Goal: Information Seeking & Learning: Learn about a topic

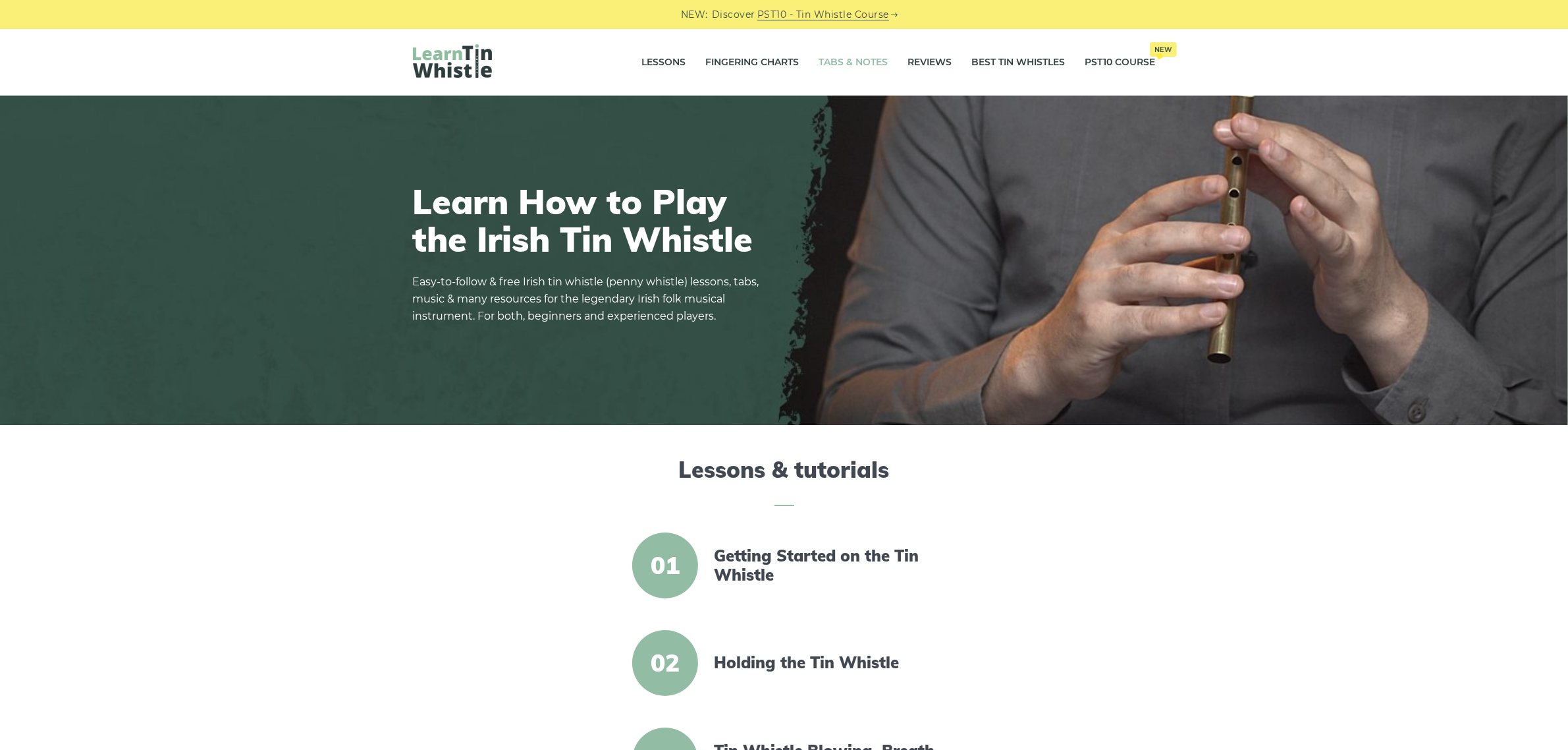
click at [828, 59] on link "Tabs & Notes" at bounding box center [854, 62] width 69 height 33
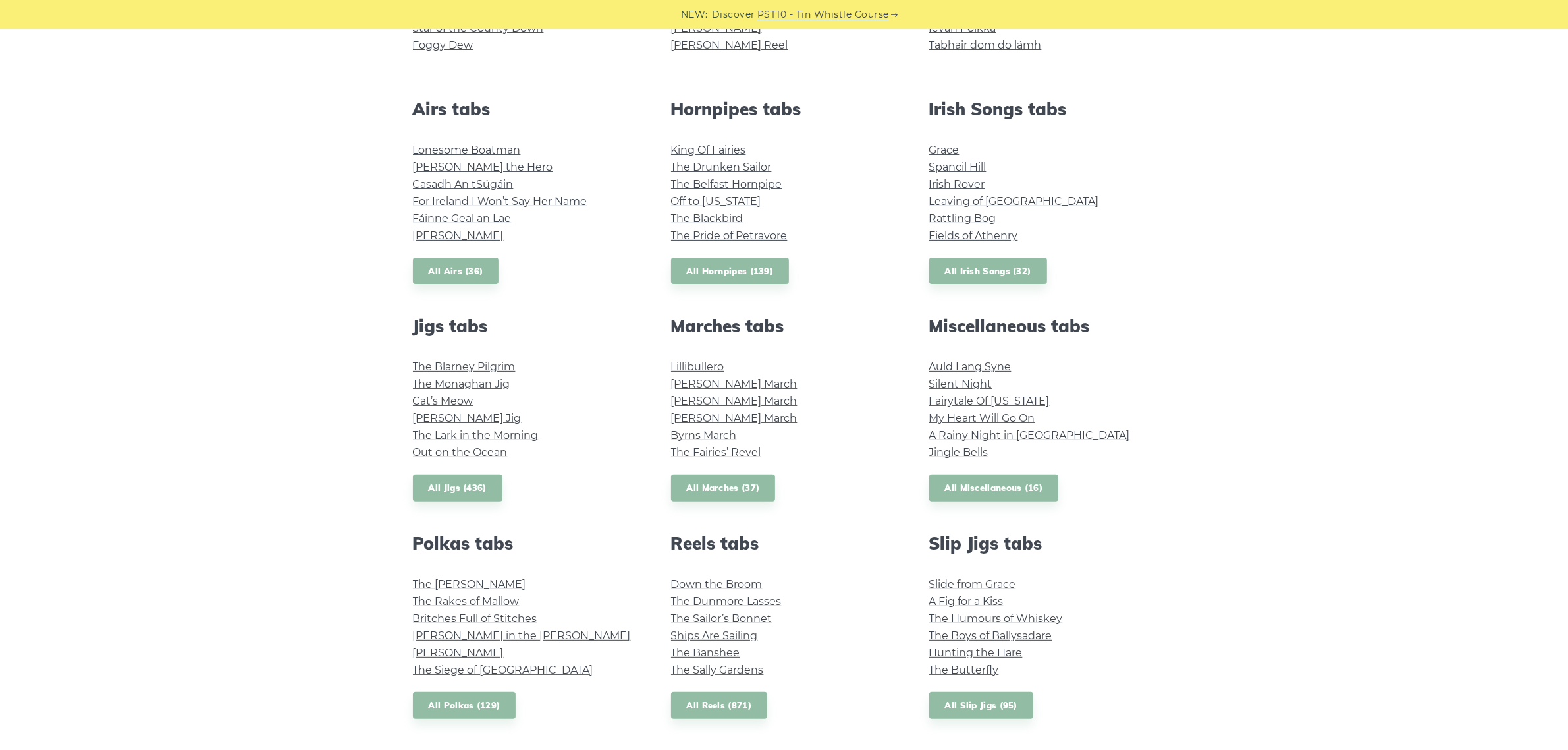
scroll to position [494, 0]
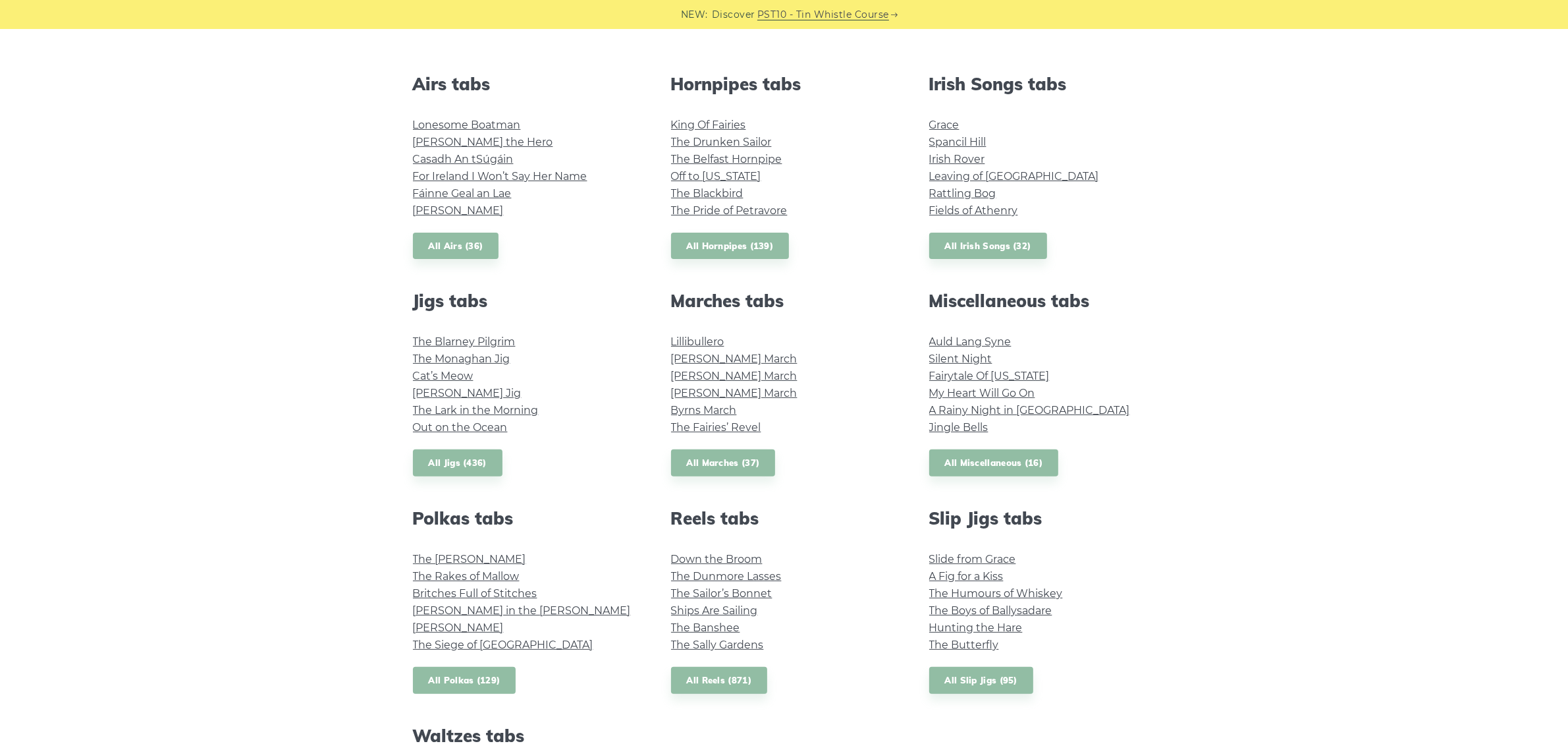
click at [449, 683] on link "All Polkas (129)" at bounding box center [464, 680] width 103 height 27
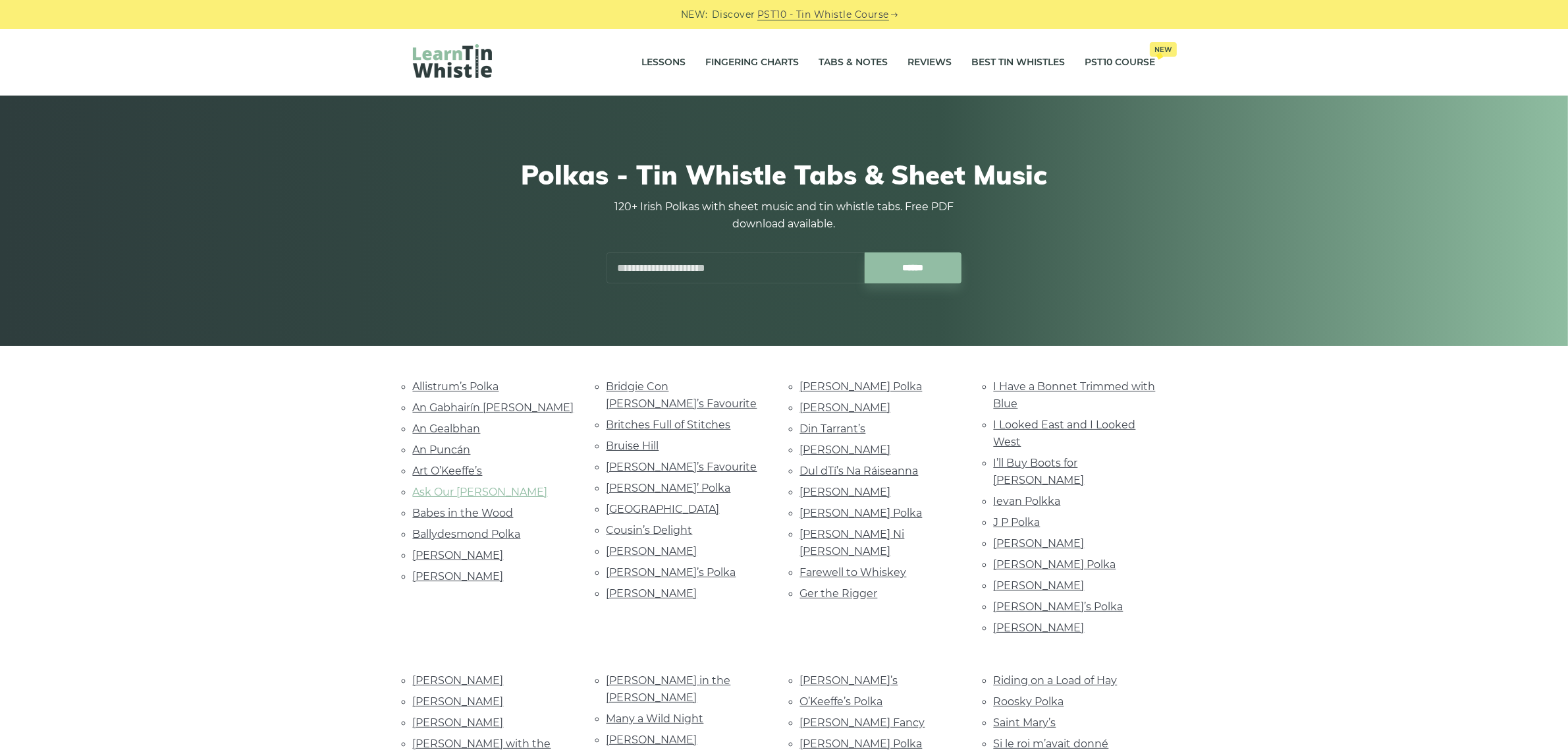
click at [455, 491] on link "Ask Our Dan" at bounding box center [480, 492] width 135 height 13
click at [700, 418] on link "Britches Full of Stitches" at bounding box center [668, 424] width 125 height 13
click at [676, 566] on link "[PERSON_NAME]’s Polka" at bounding box center [671, 572] width 130 height 13
click at [854, 566] on link "Farewell to Whiskey" at bounding box center [854, 572] width 107 height 13
click at [1012, 516] on link "J P Polka" at bounding box center [1017, 522] width 47 height 13
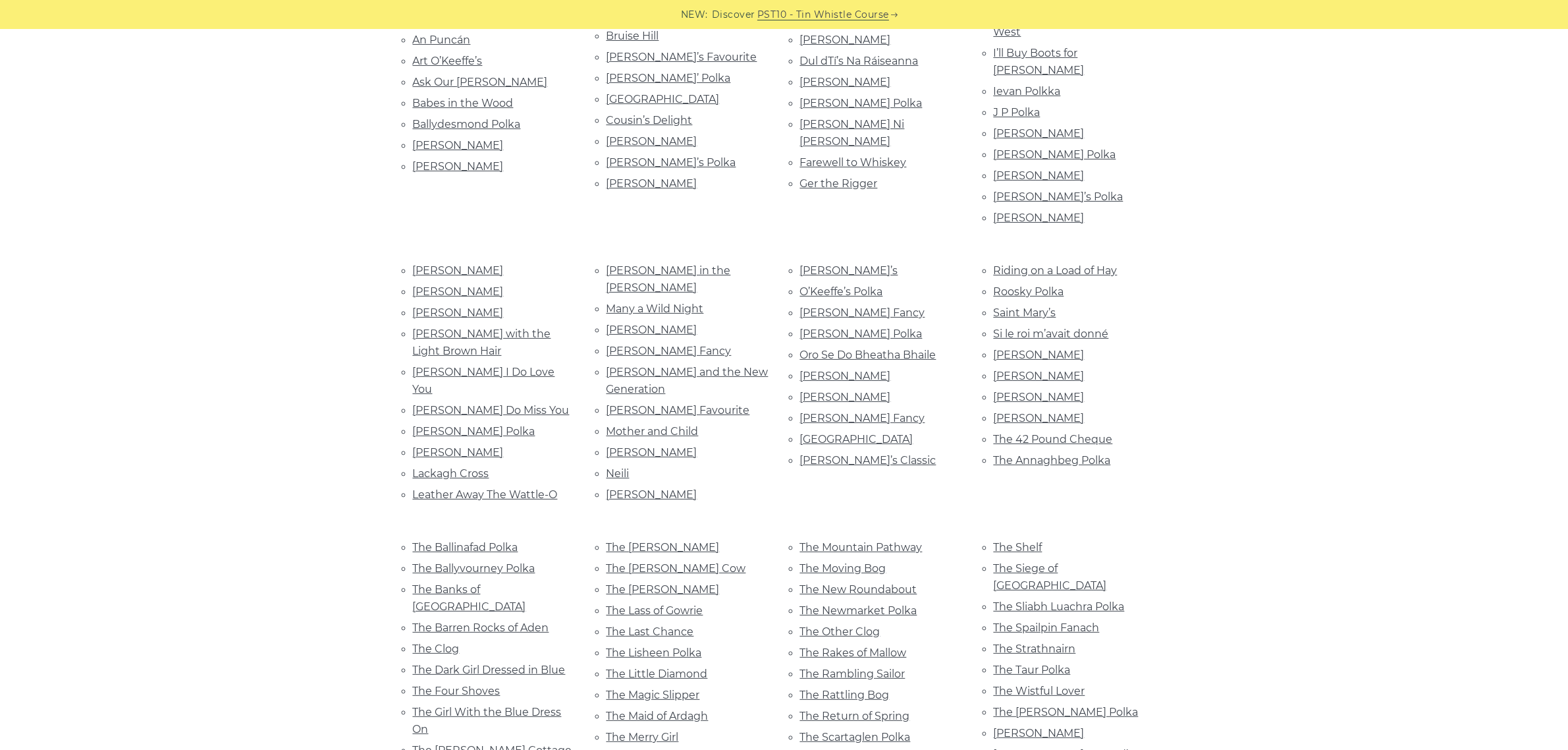
scroll to position [412, 0]
click at [688, 665] on link "The Little Diamond" at bounding box center [657, 671] width 101 height 13
click at [876, 729] on link "The Scartaglen Polka" at bounding box center [856, 735] width 111 height 13
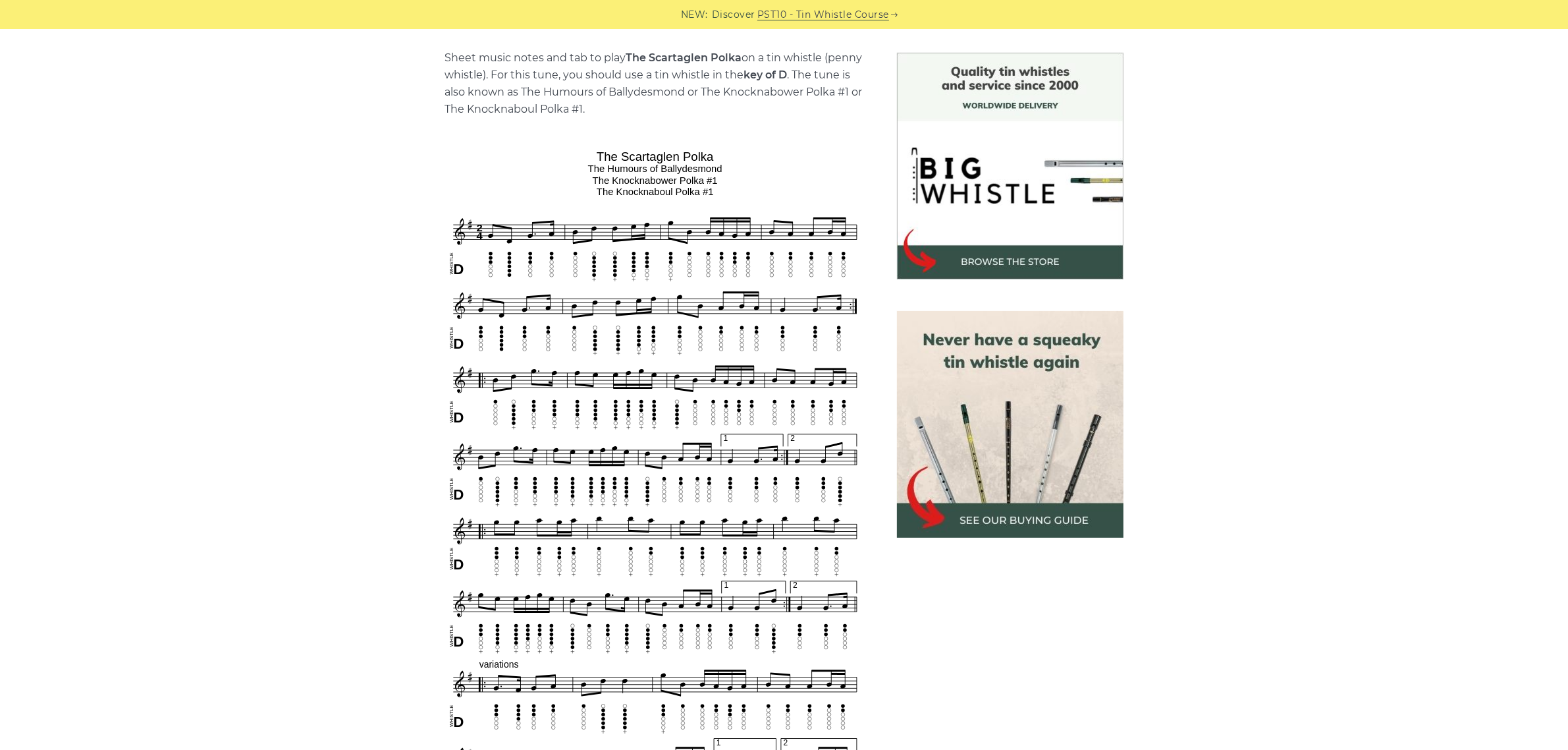
scroll to position [165, 0]
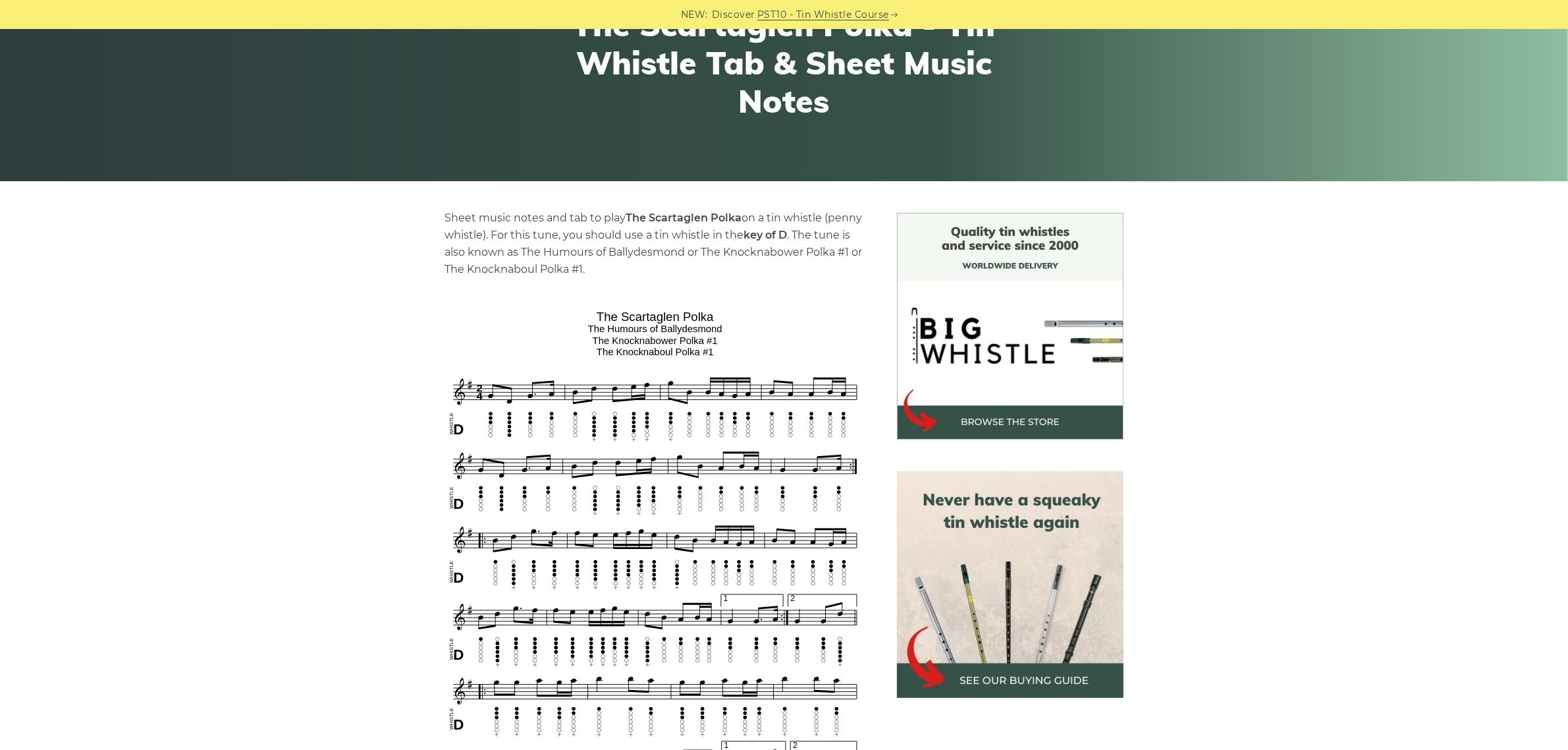
drag, startPoint x: 522, startPoint y: 248, endPoint x: 684, endPoint y: 247, distance: 162.0
click at [684, 247] on p "Sheet music notes and tab to play The Scartaglen Polka on a tin whistle ([PERSO…" at bounding box center [655, 244] width 420 height 69
copy p "The Humours of Ballydesmond"
